Goal: Task Accomplishment & Management: Use online tool/utility

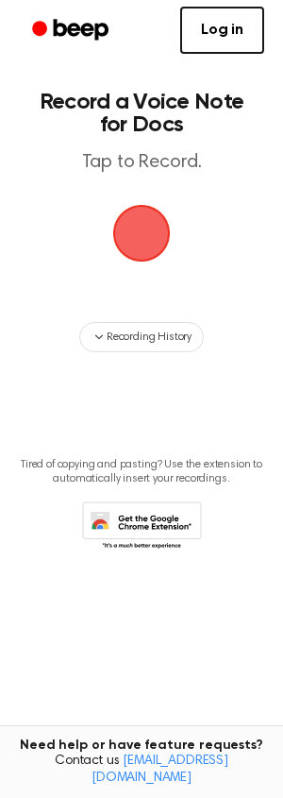
click at [151, 224] on span "button" at bounding box center [142, 234] width 58 height 58
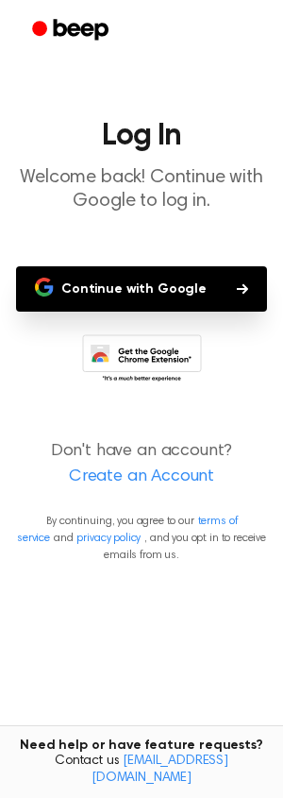
click at [106, 288] on button "Continue with Google" at bounding box center [141, 288] width 251 height 45
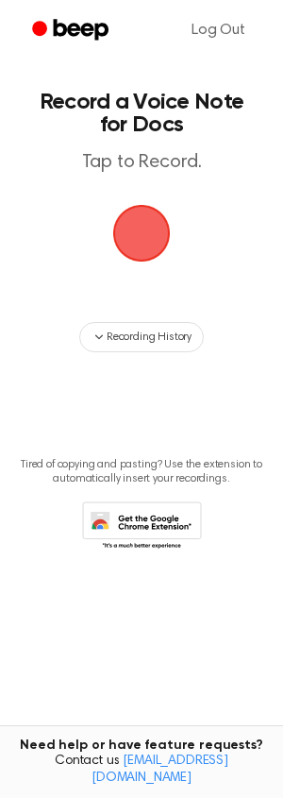
click at [147, 228] on span "button" at bounding box center [141, 232] width 105 height 105
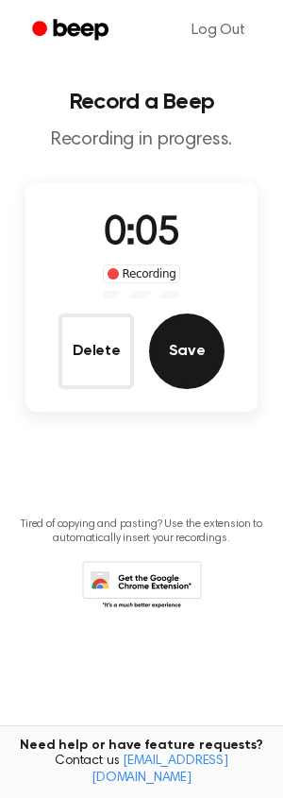
click at [205, 351] on button "Save" at bounding box center [187, 351] width 76 height 76
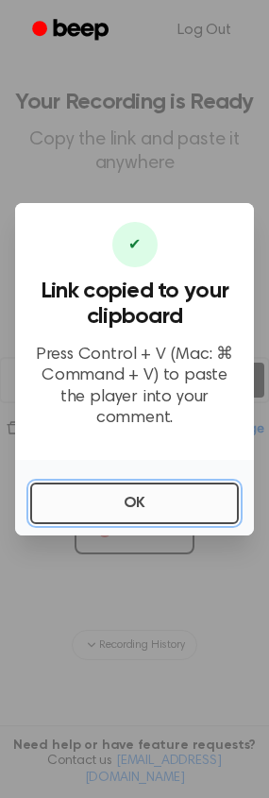
click at [110, 489] on button "OK" at bounding box center [134, 503] width 209 height 42
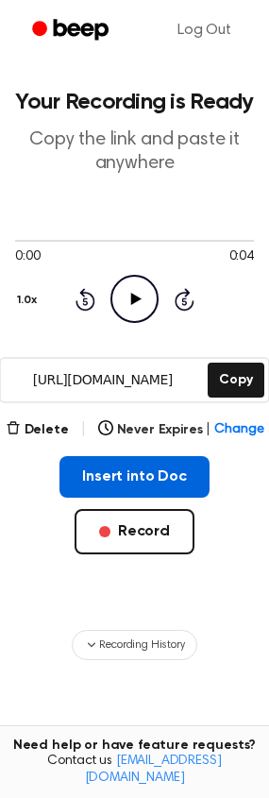
click at [131, 470] on button "Insert into Doc" at bounding box center [134, 477] width 150 height 42
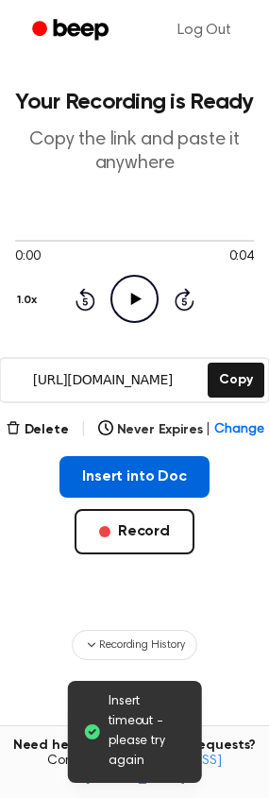
click at [120, 480] on button "Insert into Doc" at bounding box center [134, 477] width 150 height 42
click at [101, 472] on button "Insert into Doc" at bounding box center [134, 477] width 150 height 42
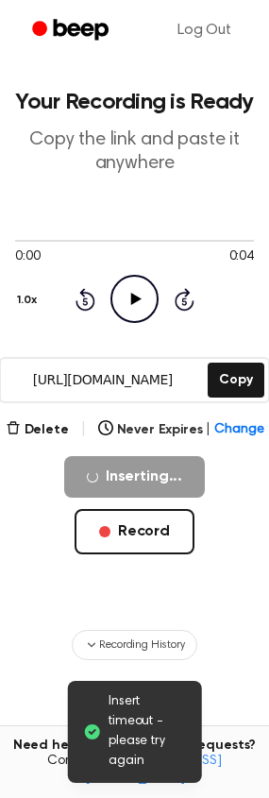
click at [138, 301] on icon "Play Audio" at bounding box center [134, 299] width 48 height 48
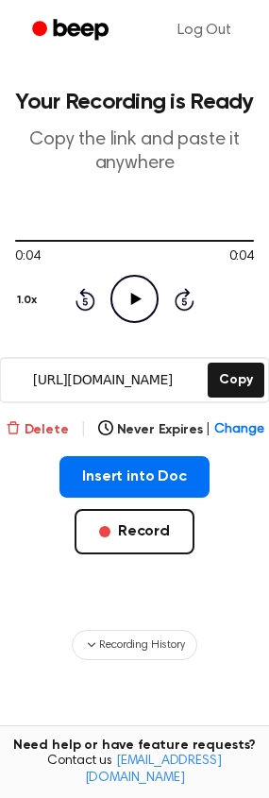
click at [29, 425] on button "Delete" at bounding box center [37, 430] width 63 height 20
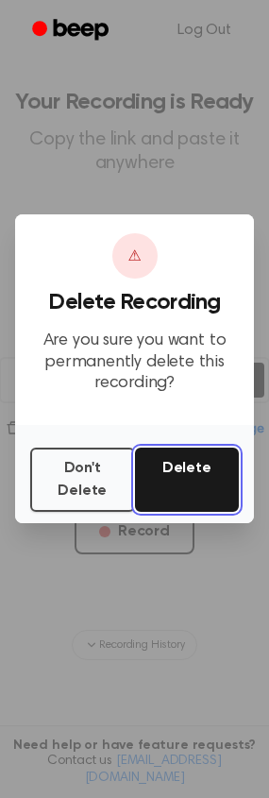
click at [162, 480] on button "Delete" at bounding box center [187, 479] width 105 height 64
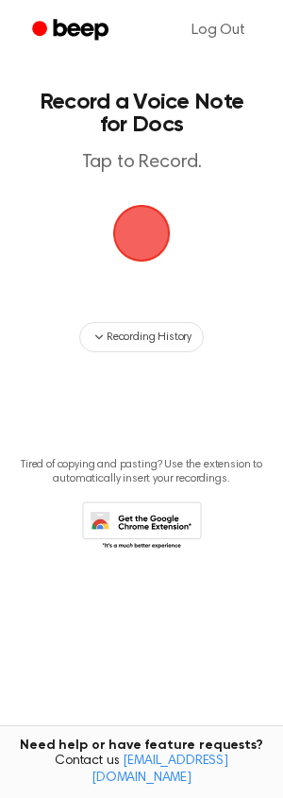
click at [126, 234] on span "button" at bounding box center [141, 233] width 53 height 53
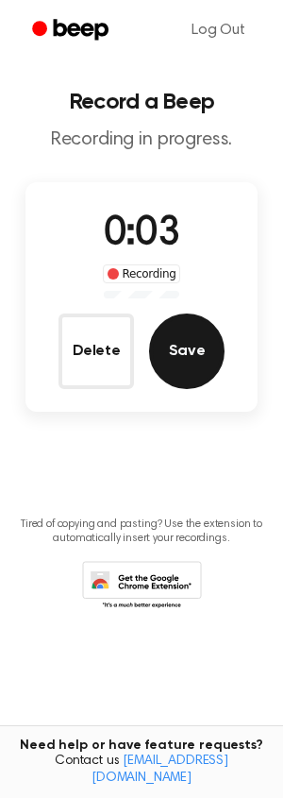
click at [186, 349] on button "Save" at bounding box center [187, 351] width 76 height 76
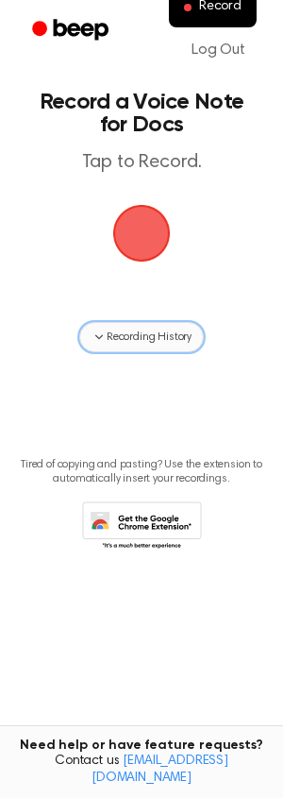
click at [104, 341] on icon "button" at bounding box center [99, 336] width 15 height 15
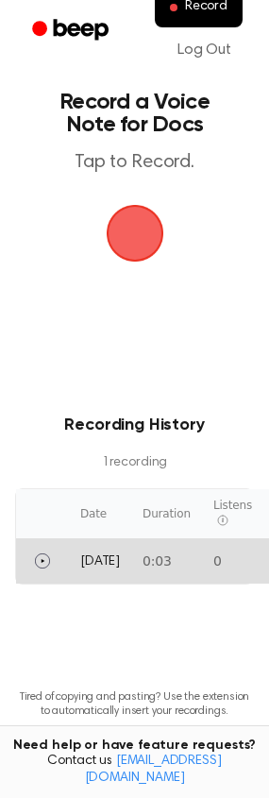
click at [78, 558] on td "Today" at bounding box center [100, 560] width 62 height 45
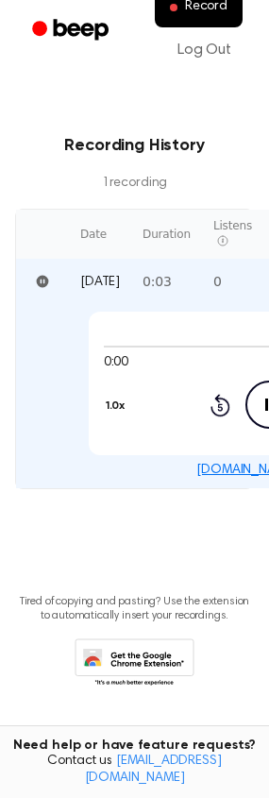
scroll to position [284, 0]
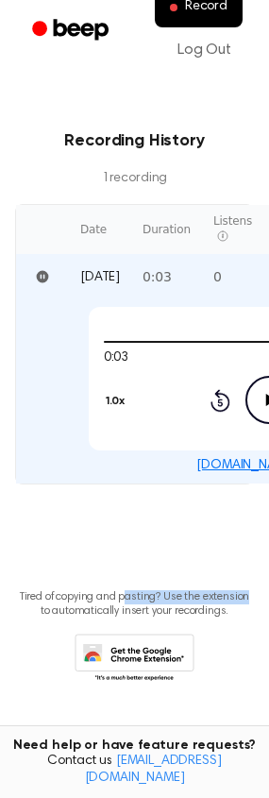
drag, startPoint x: 127, startPoint y: 507, endPoint x: 292, endPoint y: 513, distance: 164.4
click at [269, 513] on html "Record Log Out Record a Voice Note for Docs Tap to Record. Recording History 1 …" at bounding box center [134, 257] width 269 height 1083
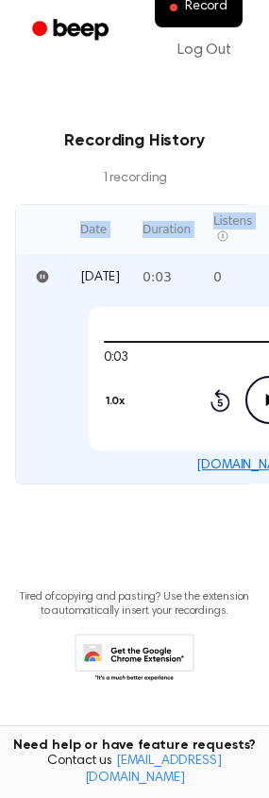
drag, startPoint x: 125, startPoint y: 221, endPoint x: 255, endPoint y: 272, distance: 139.9
click at [269, 242] on html "Record Log Out Record a Voice Note for Docs Tap to Record. Recording History 1 …" at bounding box center [134, 257] width 269 height 1083
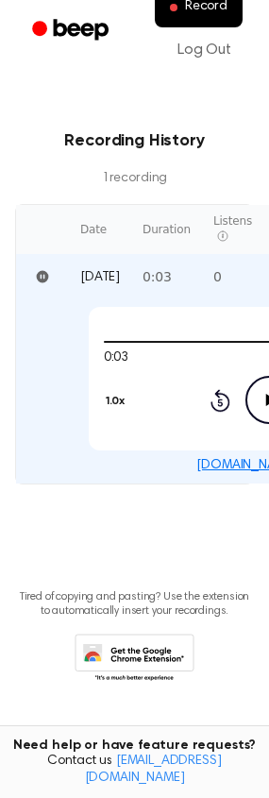
click at [103, 446] on div "0:03 0:03 1.0x Rewind 5 seconds Play Audio Skip 5 seconds" at bounding box center [270, 378] width 363 height 143
click at [266, 397] on icon at bounding box center [271, 400] width 10 height 12
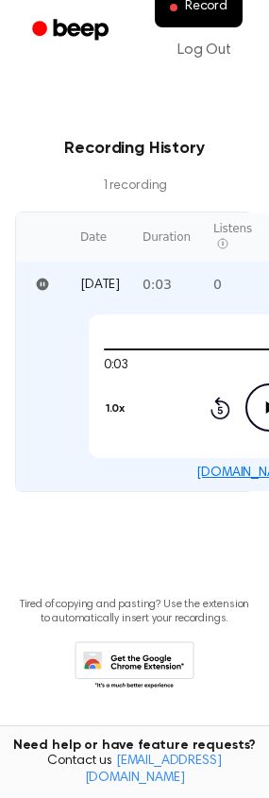
scroll to position [0, 0]
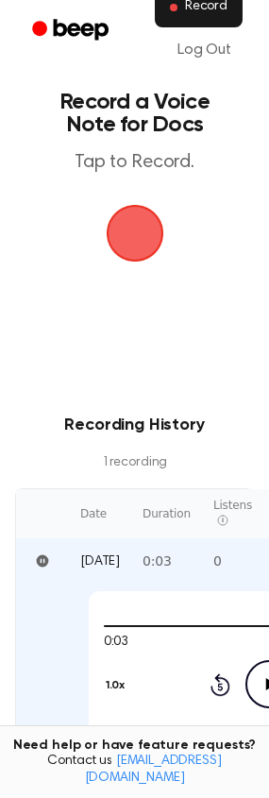
click at [186, 23] on button "Record" at bounding box center [199, 8] width 88 height 40
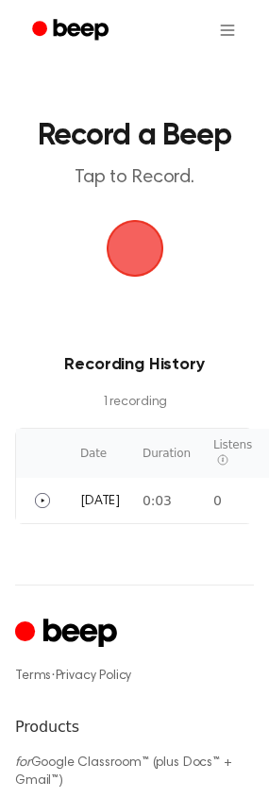
click at [148, 255] on span "button" at bounding box center [134, 248] width 64 height 64
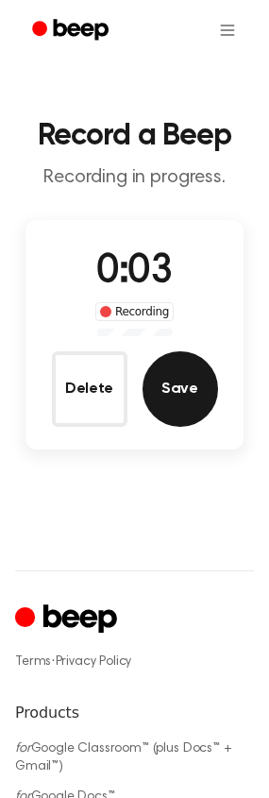
click at [184, 385] on button "Save" at bounding box center [181, 389] width 76 height 76
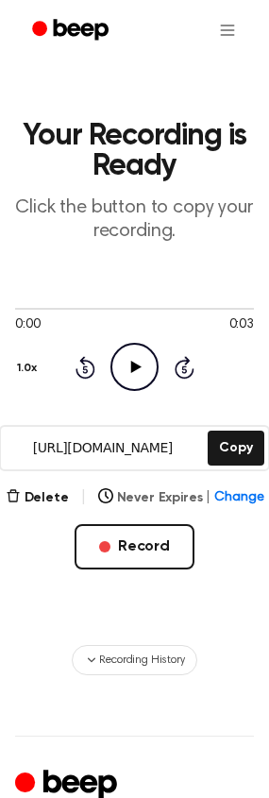
click at [159, 497] on button "Never Expires | Change" at bounding box center [181, 498] width 166 height 20
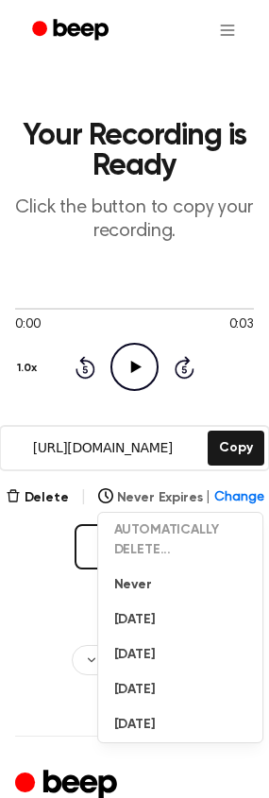
click at [159, 497] on button "Never Expires | Change" at bounding box center [181, 498] width 166 height 20
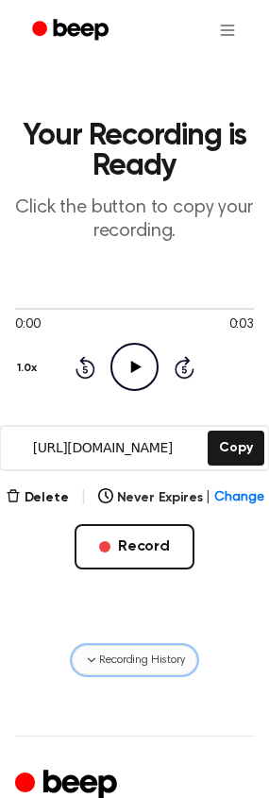
click at [128, 666] on button "Recording History" at bounding box center [134, 660] width 125 height 30
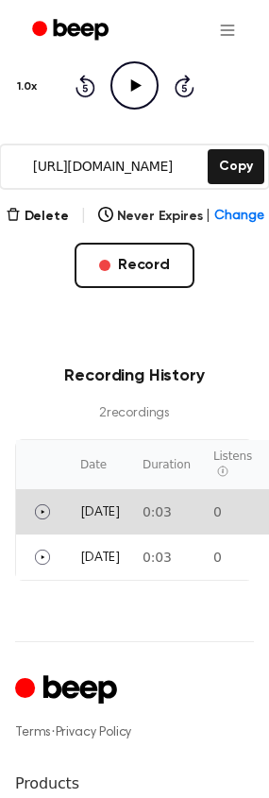
scroll to position [283, 0]
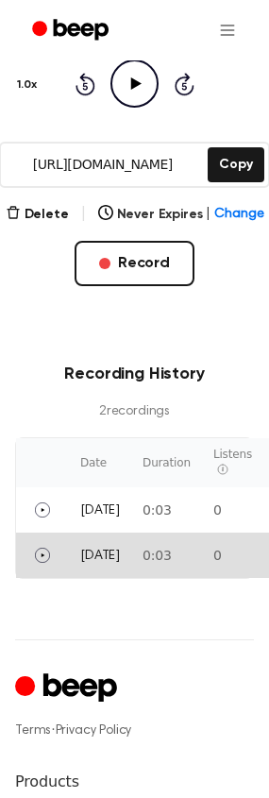
click at [131, 555] on td "0:03" at bounding box center [166, 554] width 71 height 45
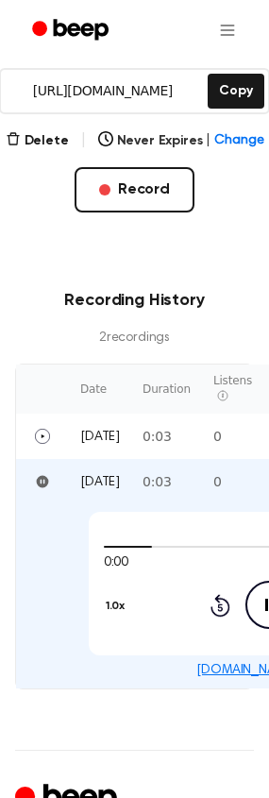
scroll to position [472, 0]
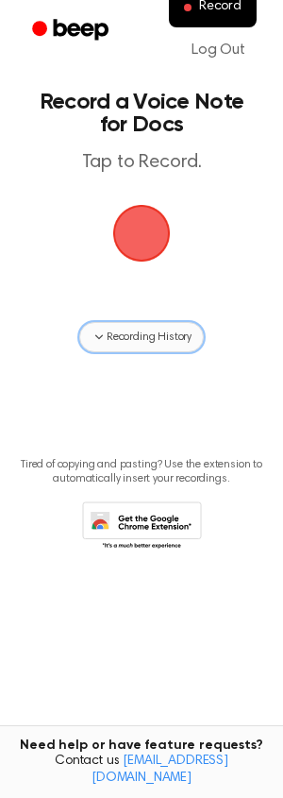
click at [125, 325] on button "Recording History" at bounding box center [141, 337] width 125 height 30
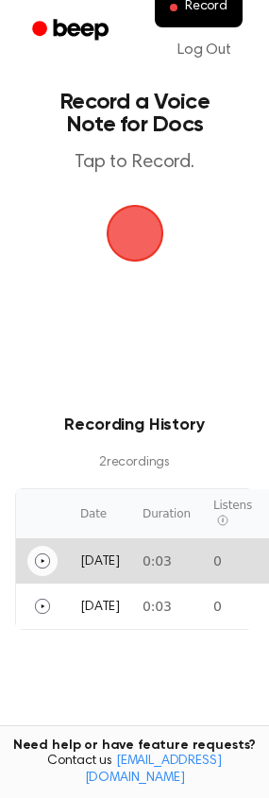
click at [46, 565] on icon "Play" at bounding box center [42, 560] width 15 height 15
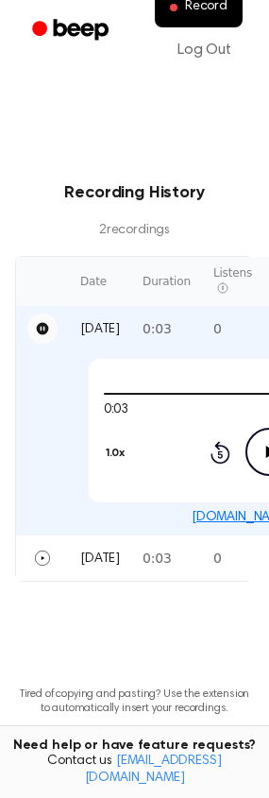
scroll to position [283, 0]
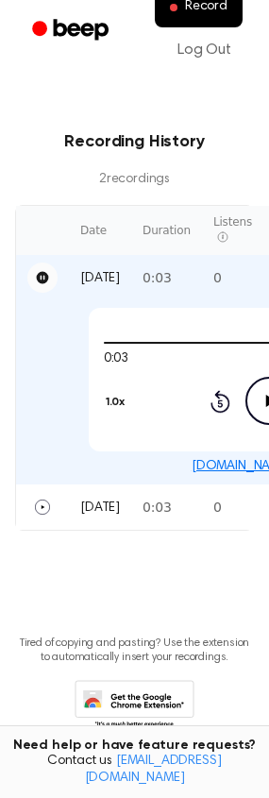
click at [134, 276] on td "0:03" at bounding box center [166, 277] width 71 height 45
